Goal: Find specific page/section: Find specific page/section

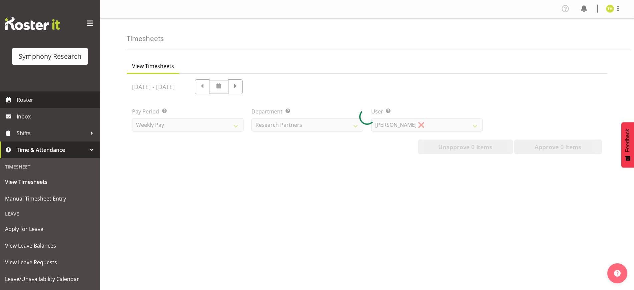
click at [32, 100] on span "Roster" at bounding box center [57, 100] width 80 height 10
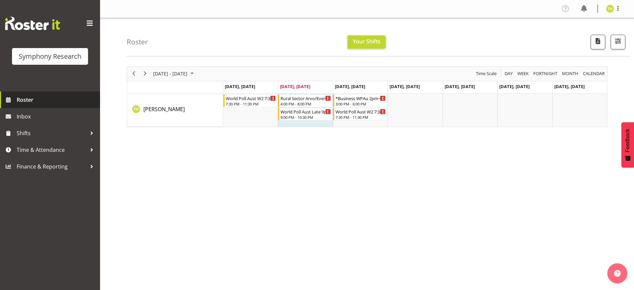
click at [26, 99] on span "Roster" at bounding box center [57, 100] width 80 height 10
